Goal: Task Accomplishment & Management: Manage account settings

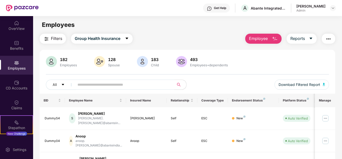
click at [120, 83] on input "text" at bounding box center [122, 85] width 90 height 8
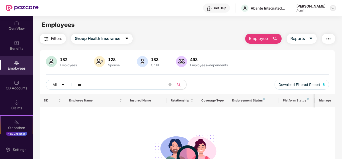
type input "***"
click at [334, 8] on img at bounding box center [333, 8] width 4 height 4
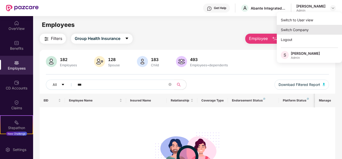
click at [298, 29] on div "Switch Company" at bounding box center [309, 30] width 65 height 10
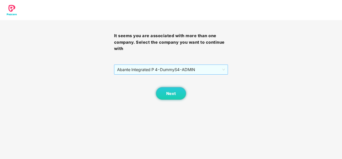
click at [153, 69] on span "Abante Integrated P 4 - DummyS4 - ADMIN" at bounding box center [171, 70] width 108 height 10
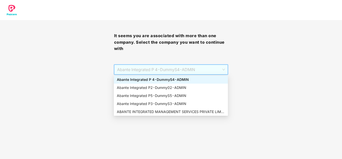
click at [165, 79] on div "Abante Integrated P 4 - DummyS4 - ADMIN" at bounding box center [171, 80] width 108 height 6
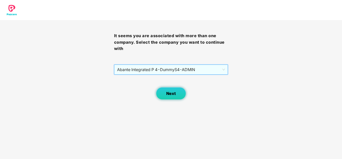
click at [170, 94] on span "Next" at bounding box center [171, 93] width 10 height 5
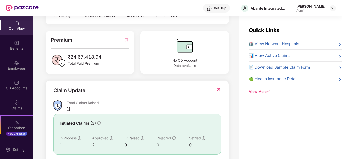
scroll to position [73, 0]
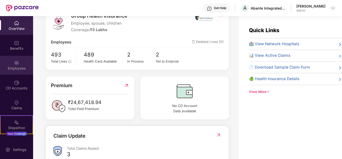
click at [23, 63] on div "Employees" at bounding box center [16, 65] width 33 height 19
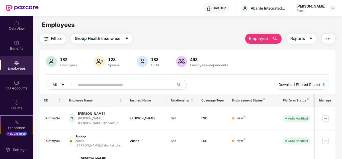
click at [96, 89] on span at bounding box center [122, 84] width 103 height 10
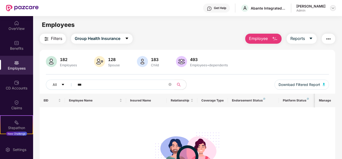
type input "***"
click at [332, 9] on img at bounding box center [333, 8] width 4 height 4
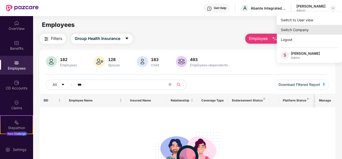
click at [293, 29] on div "Switch Company" at bounding box center [309, 30] width 65 height 10
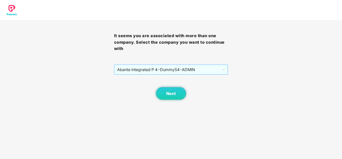
click at [152, 67] on span "Abante Integrated P 4 - DummyS4 - ADMIN" at bounding box center [171, 70] width 108 height 10
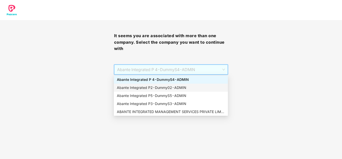
click at [145, 87] on div "Abante Integrated P2 - Dummy02 - ADMIN" at bounding box center [171, 88] width 108 height 6
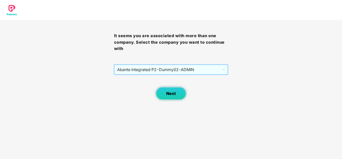
click at [169, 91] on span "Next" at bounding box center [171, 93] width 10 height 5
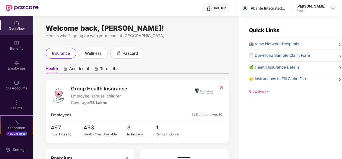
drag, startPoint x: 24, startPoint y: 65, endPoint x: 32, endPoint y: 80, distance: 16.8
click at [24, 67] on div "Employees" at bounding box center [16, 68] width 33 height 5
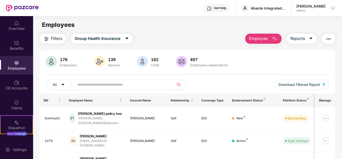
click at [98, 84] on input "text" at bounding box center [122, 85] width 90 height 8
type input "***"
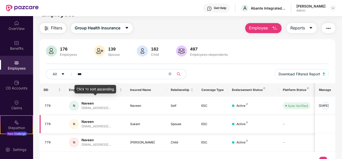
scroll to position [21, 0]
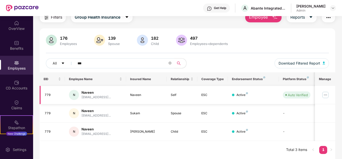
click at [327, 95] on img at bounding box center [325, 95] width 8 height 8
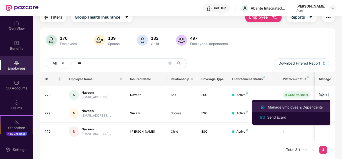
click at [298, 106] on div "Manage Employee & Dependents" at bounding box center [295, 107] width 57 height 6
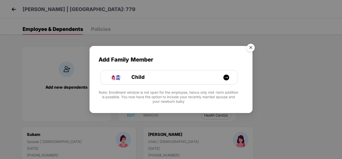
click at [248, 49] on img "Close" at bounding box center [250, 48] width 14 height 14
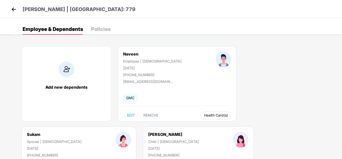
click at [204, 114] on span "Health Card(s)" at bounding box center [216, 115] width 24 height 3
click at [216, 125] on img at bounding box center [215, 125] width 5 height 5
click at [312, 126] on img at bounding box center [311, 125] width 5 height 5
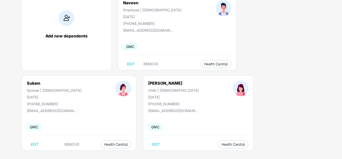
scroll to position [55, 0]
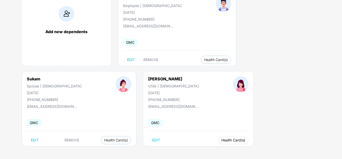
click at [218, 136] on button "Health Card(s)" at bounding box center [233, 140] width 30 height 8
click at [121, 150] on img at bounding box center [119, 150] width 5 height 5
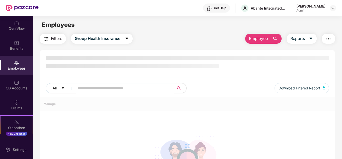
click at [17, 67] on div "Employees" at bounding box center [16, 68] width 33 height 5
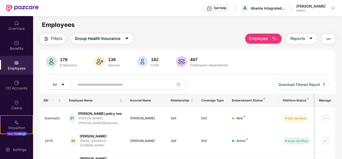
click at [91, 83] on input "text" at bounding box center [122, 85] width 90 height 8
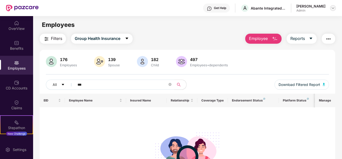
type input "***"
click at [334, 8] on img at bounding box center [333, 8] width 4 height 4
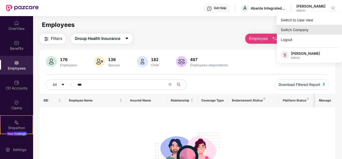
click at [291, 31] on div "Switch Company" at bounding box center [309, 30] width 65 height 10
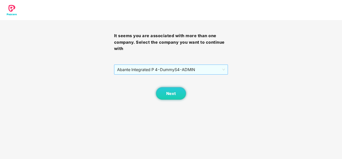
click at [166, 71] on span "Abante Integrated P 4 - DummyS4 - ADMIN" at bounding box center [171, 70] width 108 height 10
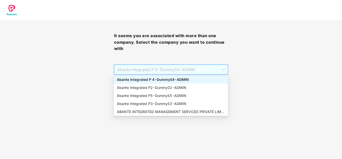
click at [163, 68] on span "Abante Integrated P 4 - DummyS4 - ADMIN" at bounding box center [171, 70] width 108 height 10
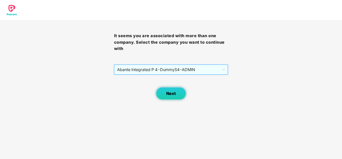
click at [164, 93] on button "Next" at bounding box center [171, 93] width 30 height 13
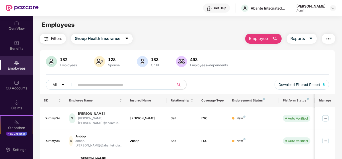
click at [96, 84] on input "text" at bounding box center [122, 85] width 90 height 8
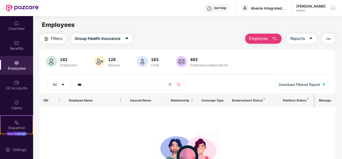
type input "***"
click at [334, 7] on img at bounding box center [333, 8] width 4 height 4
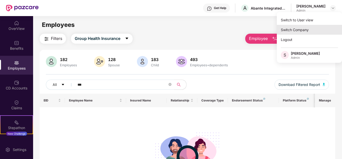
click at [298, 26] on div "Switch Company" at bounding box center [309, 30] width 65 height 10
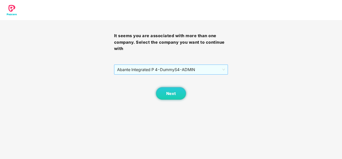
click at [159, 68] on span "Abante Integrated P 4 - DummyS4 - ADMIN" at bounding box center [171, 70] width 108 height 10
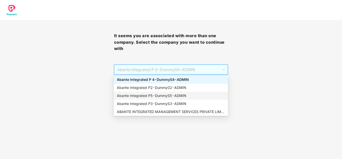
click at [156, 95] on div "Abante Integrated P5 - DummyS5 - ADMIN" at bounding box center [171, 96] width 108 height 6
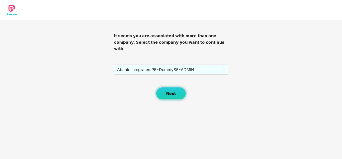
click at [172, 91] on span "Next" at bounding box center [171, 93] width 10 height 5
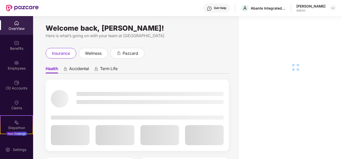
click at [22, 65] on div "Employees" at bounding box center [16, 65] width 33 height 19
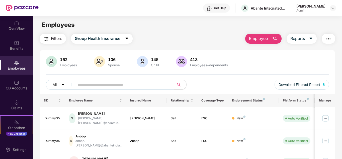
click at [97, 83] on input "text" at bounding box center [122, 85] width 90 height 8
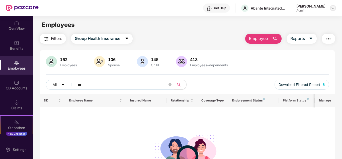
type input "***"
click at [332, 7] on img at bounding box center [333, 8] width 4 height 4
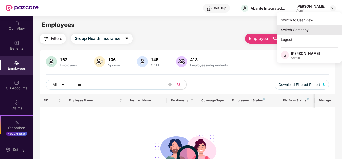
click at [318, 30] on div "Switch Company" at bounding box center [309, 30] width 65 height 10
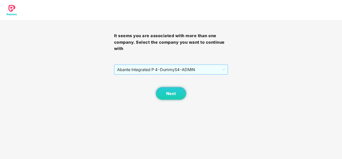
click at [199, 69] on span "Abante Integrated P 4 - DummyS4 - ADMIN" at bounding box center [171, 70] width 108 height 10
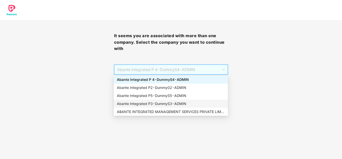
click at [164, 103] on div "Abante Integrated P3 - DummyS3 - ADMIN" at bounding box center [171, 104] width 108 height 6
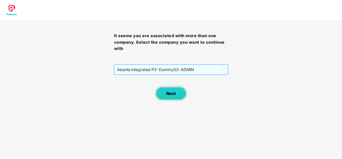
click at [168, 92] on span "Next" at bounding box center [171, 93] width 10 height 5
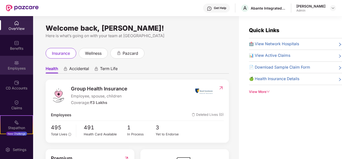
click at [20, 66] on div "Employees" at bounding box center [16, 68] width 33 height 5
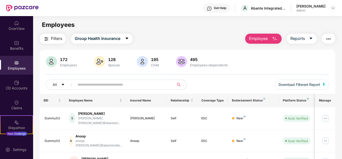
click at [95, 86] on input "text" at bounding box center [122, 85] width 90 height 8
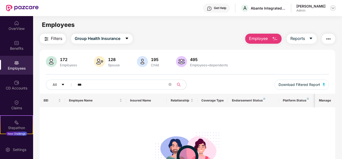
type input "***"
click at [333, 8] on img at bounding box center [333, 8] width 4 height 4
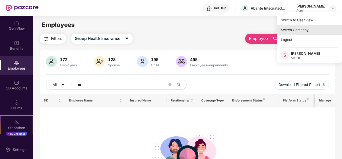
click at [310, 29] on div "Switch Company" at bounding box center [309, 30] width 65 height 10
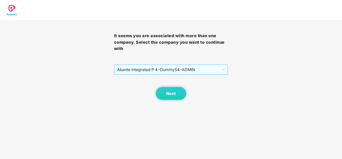
click at [192, 67] on span "Abante Integrated P 4 - DummyS4 - ADMIN" at bounding box center [171, 70] width 108 height 10
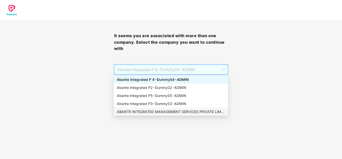
click at [174, 112] on div "ABANTE INTEGRATED MANAGEMENT SERVICES PRIVATE LIMITED - 660 - ADMIN" at bounding box center [171, 112] width 108 height 6
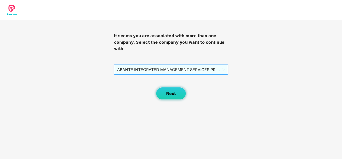
click at [175, 89] on button "Next" at bounding box center [171, 93] width 30 height 13
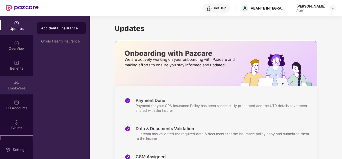
click at [17, 82] on img at bounding box center [16, 82] width 5 height 5
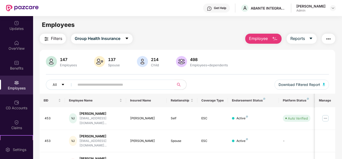
click at [94, 85] on input "text" at bounding box center [122, 85] width 90 height 8
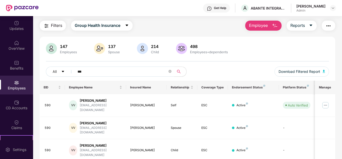
scroll to position [21, 0]
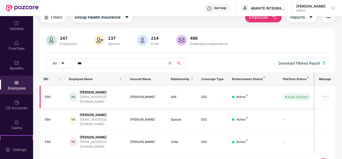
type input "***"
click at [327, 93] on img at bounding box center [325, 97] width 8 height 8
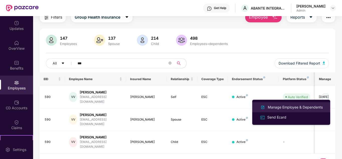
click at [288, 106] on div "Manage Employee & Dependents" at bounding box center [295, 107] width 57 height 6
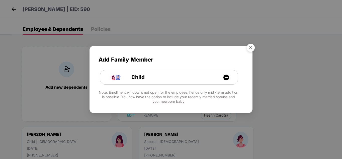
click at [246, 48] on img "Close" at bounding box center [250, 48] width 14 height 14
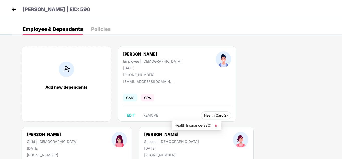
click at [204, 115] on span "Health Card(s)" at bounding box center [216, 115] width 24 height 3
click at [216, 125] on img at bounding box center [215, 125] width 5 height 5
click at [313, 124] on img at bounding box center [311, 125] width 5 height 5
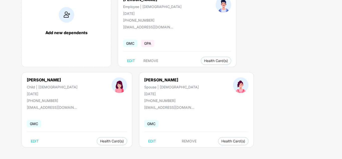
scroll to position [55, 0]
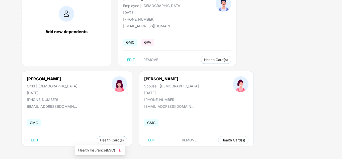
click at [221, 140] on span "Health Card(s)" at bounding box center [233, 140] width 24 height 3
click at [120, 150] on img at bounding box center [119, 150] width 5 height 5
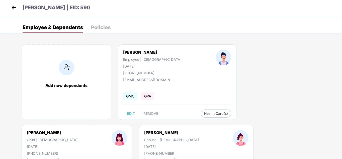
scroll to position [0, 0]
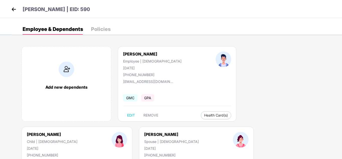
click at [12, 9] on img at bounding box center [14, 10] width 8 height 8
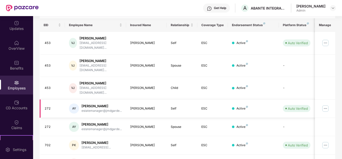
scroll to position [50, 0]
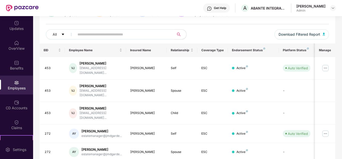
click at [79, 35] on input "text" at bounding box center [122, 35] width 90 height 8
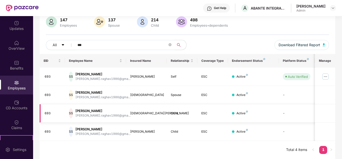
scroll to position [40, 0]
type input "***"
click at [324, 76] on img at bounding box center [325, 76] width 8 height 8
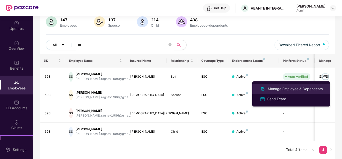
click at [294, 88] on div "Manage Employee & Dependents" at bounding box center [295, 89] width 57 height 6
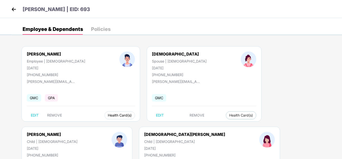
click at [108, 115] on span "Health Card(s)" at bounding box center [120, 115] width 24 height 3
click at [108, 116] on span "Health Card(s)" at bounding box center [120, 115] width 24 height 3
click at [122, 124] on img at bounding box center [120, 125] width 5 height 5
click at [229, 114] on span "Health Card(s)" at bounding box center [241, 115] width 24 height 3
click at [226, 116] on button "Health Card(s)" at bounding box center [241, 115] width 30 height 8
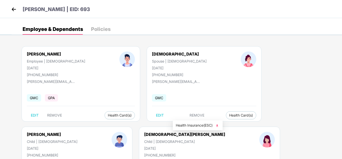
click at [218, 125] on img at bounding box center [216, 125] width 5 height 5
click at [315, 125] on img at bounding box center [313, 125] width 5 height 5
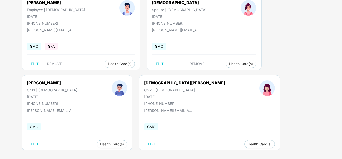
scroll to position [55, 0]
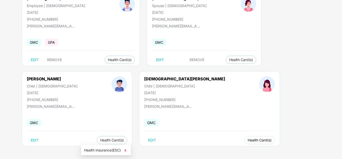
click at [247, 141] on span "Health Card(s)" at bounding box center [259, 140] width 24 height 3
click at [247, 139] on span "Health Card(s)" at bounding box center [259, 140] width 24 height 3
click at [126, 150] on img at bounding box center [125, 150] width 5 height 5
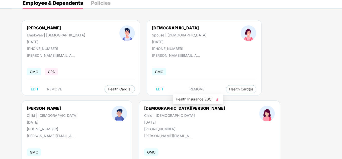
scroll to position [0, 0]
